Goal: Consume media (video, audio)

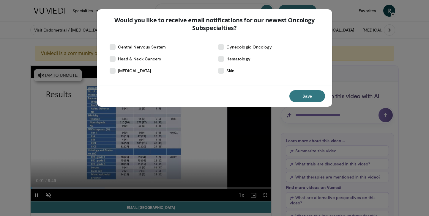
click at [297, 32] on div "Would you like to receive email notifications for our newest Oncology Subspecia…" at bounding box center [214, 22] width 235 height 27
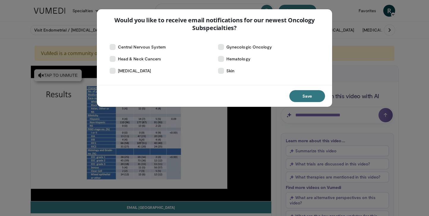
click at [248, 118] on div "Would you like to receive email notifications for our newest Oncology Subspecia…" at bounding box center [214, 108] width 429 height 216
click at [300, 92] on button "Save" at bounding box center [307, 96] width 36 height 12
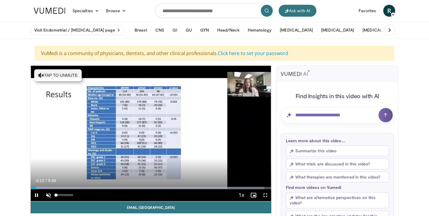
click at [46, 196] on span "Video Player" at bounding box center [48, 195] width 12 height 12
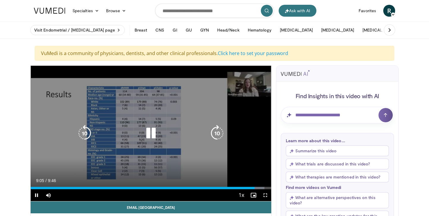
click at [31, 85] on div "10 seconds Tap to unmute" at bounding box center [151, 133] width 241 height 135
